Goal: Task Accomplishment & Management: Manage account settings

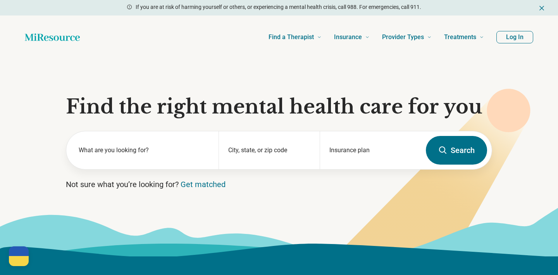
click at [513, 35] on button "Log In" at bounding box center [514, 37] width 37 height 12
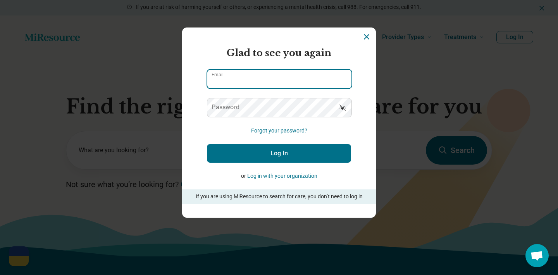
click at [267, 79] on input "Email" at bounding box center [279, 79] width 144 height 19
type input "**********"
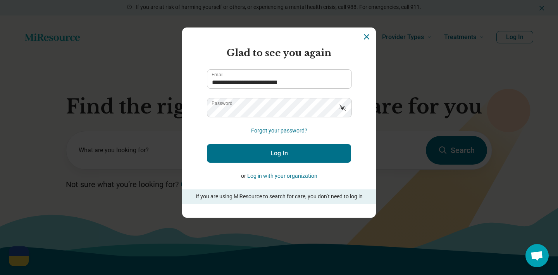
click at [282, 158] on button "Log In" at bounding box center [279, 153] width 144 height 19
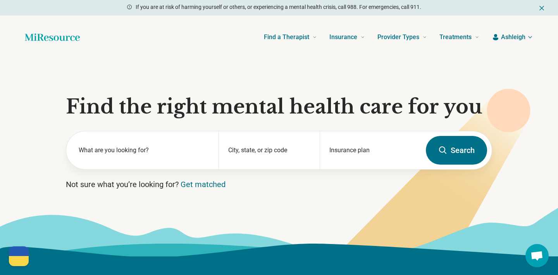
click at [502, 31] on header "Find a Therapist Mental Health Conditions [MEDICAL_DATA] Anxiety [MEDICAL_DATA]…" at bounding box center [278, 37] width 533 height 31
click at [503, 36] on span "Ashleigh" at bounding box center [513, 37] width 24 height 9
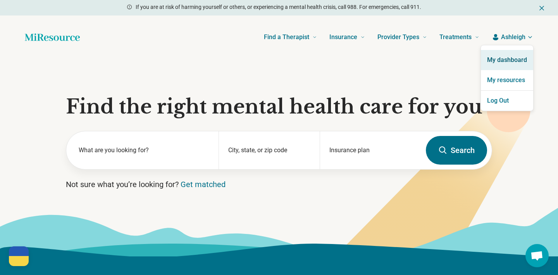
click at [498, 58] on link "My dashboard" at bounding box center [507, 60] width 52 height 20
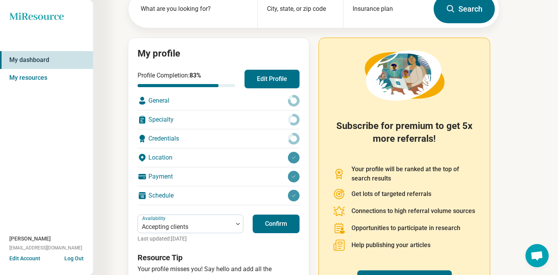
scroll to position [100, 0]
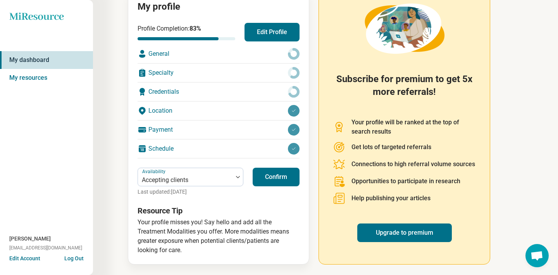
click at [286, 179] on button "Confirm" at bounding box center [276, 177] width 47 height 19
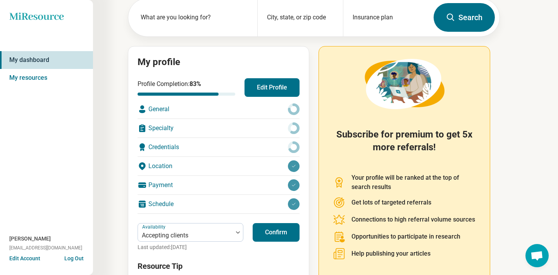
scroll to position [0, 0]
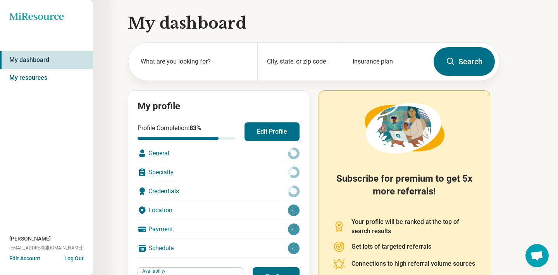
click at [58, 83] on link "My resources" at bounding box center [46, 78] width 93 height 18
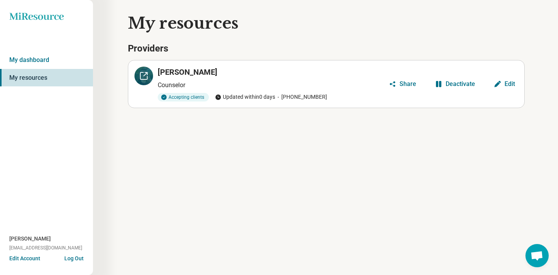
click at [141, 77] on icon at bounding box center [143, 75] width 9 height 9
click at [507, 88] on button "Edit" at bounding box center [504, 84] width 28 height 12
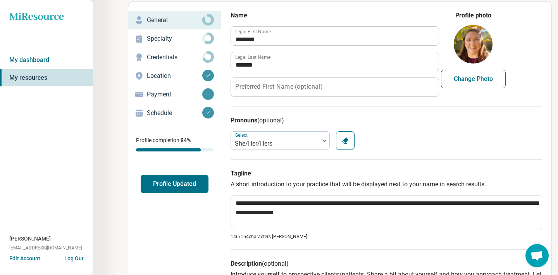
scroll to position [38, 0]
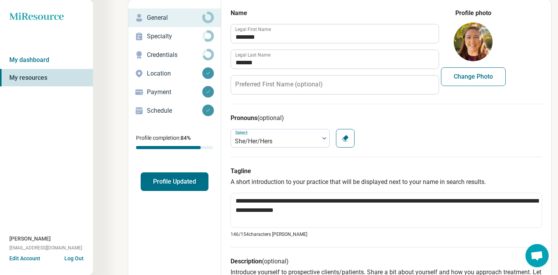
click at [163, 93] on p "Payment" at bounding box center [174, 92] width 55 height 9
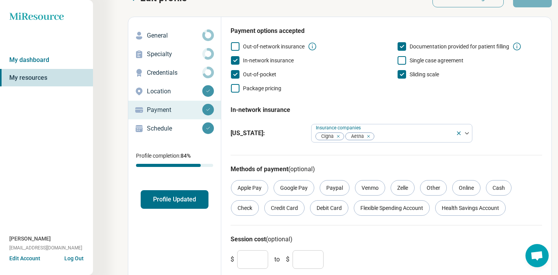
scroll to position [43, 0]
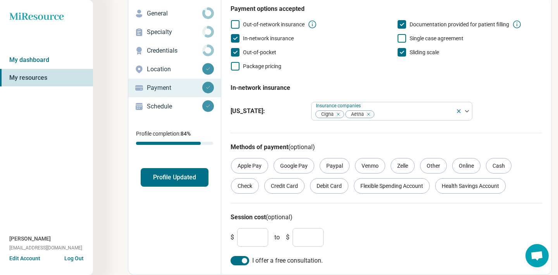
click at [249, 237] on input "**" at bounding box center [252, 237] width 31 height 19
type input "**"
click at [354, 248] on div "$ ** to $ ***" at bounding box center [386, 237] width 318 height 25
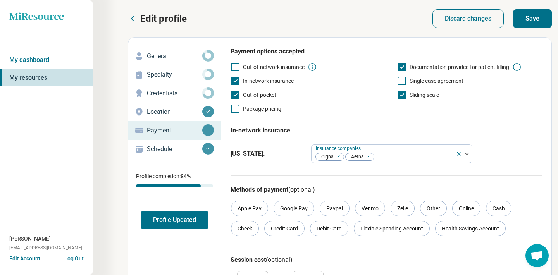
click at [541, 10] on button "Save" at bounding box center [532, 18] width 39 height 19
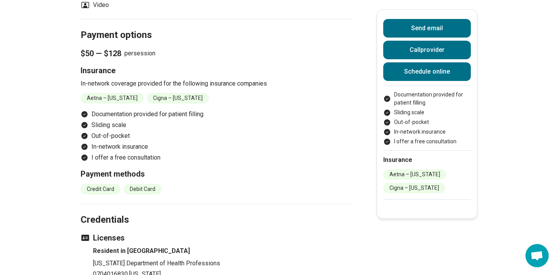
scroll to position [741, 0]
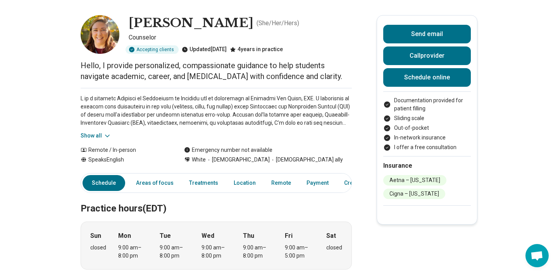
scroll to position [29, 0]
